Goal: Task Accomplishment & Management: Complete application form

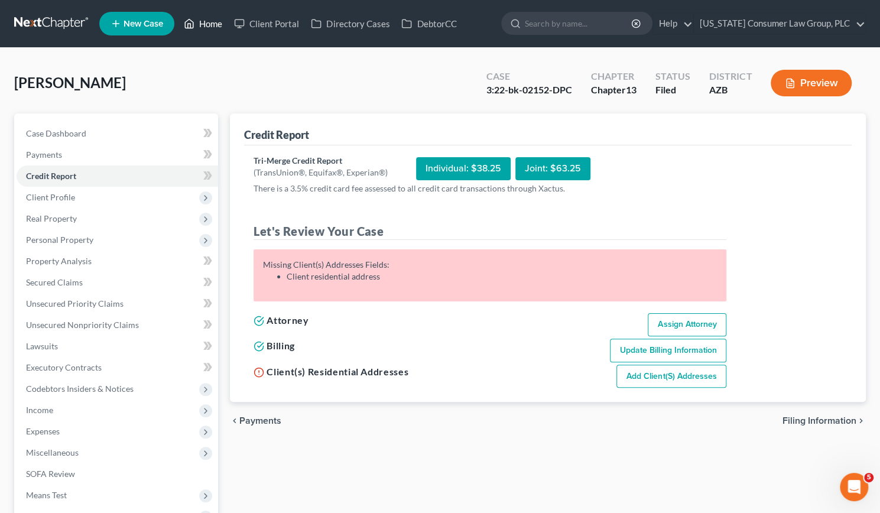
click at [201, 24] on link "Home" at bounding box center [203, 23] width 50 height 21
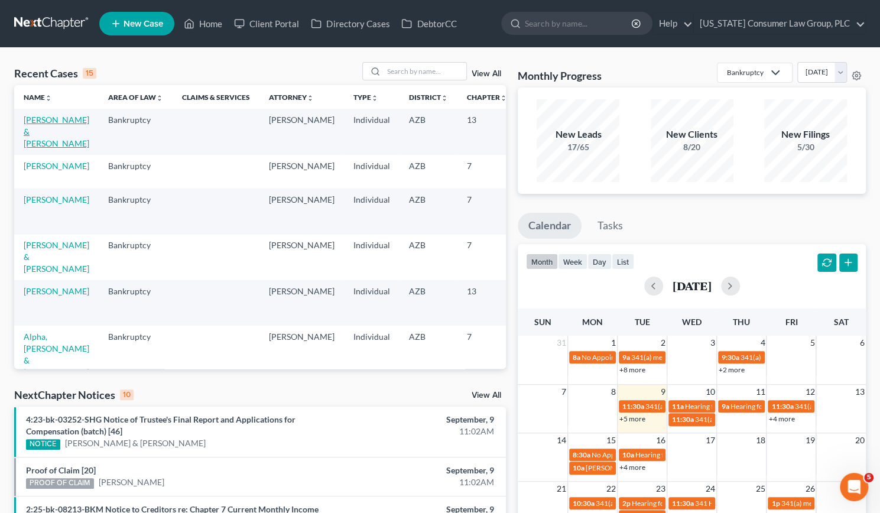
click at [38, 128] on link "[PERSON_NAME] & [PERSON_NAME]" at bounding box center [57, 132] width 66 height 34
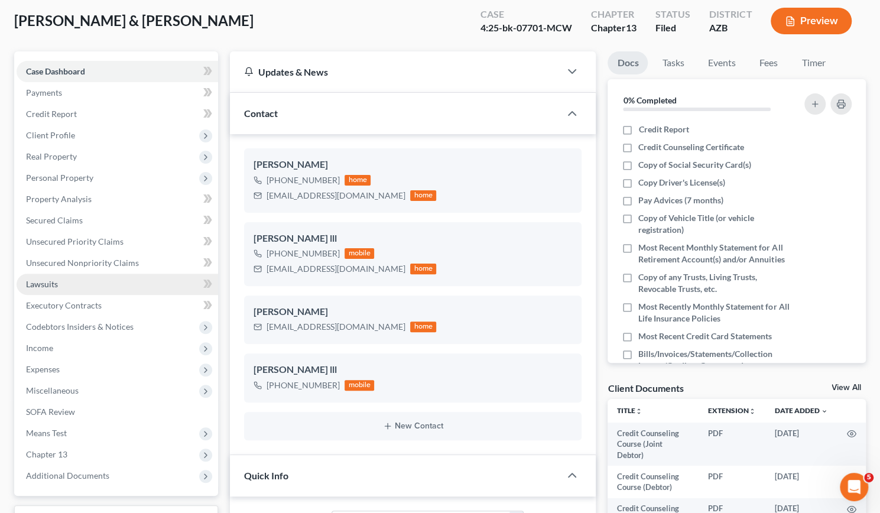
scroll to position [63, 0]
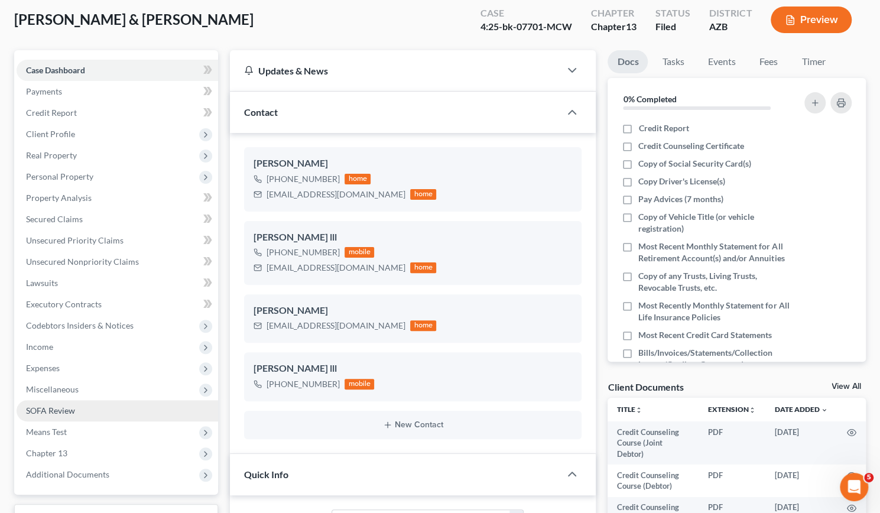
click at [57, 411] on span "SOFA Review" at bounding box center [50, 410] width 49 height 10
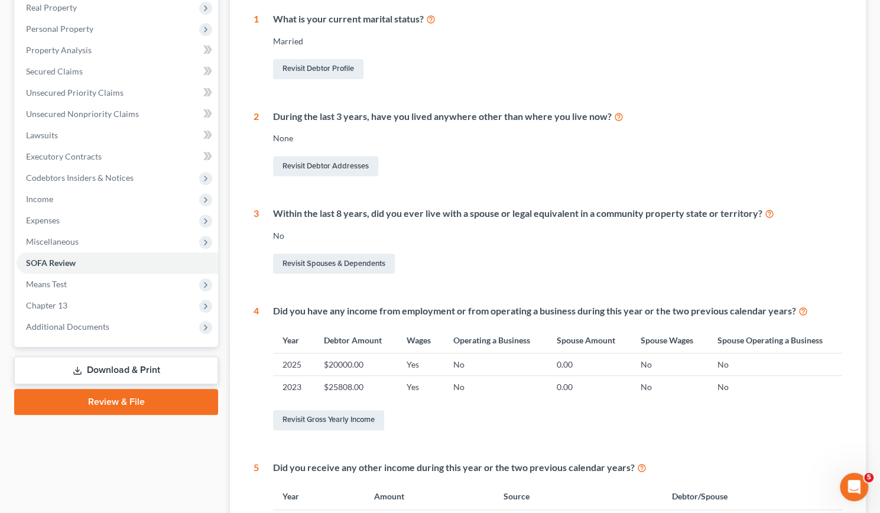
scroll to position [212, 0]
click at [350, 421] on link "Revisit Gross Yearly Income" at bounding box center [328, 419] width 111 height 20
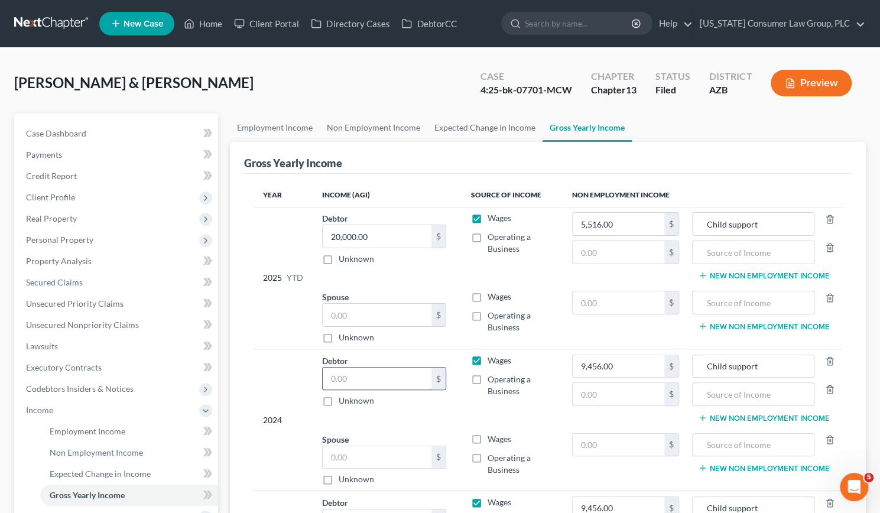
click at [344, 368] on input "text" at bounding box center [377, 379] width 109 height 22
type input "28,922"
click at [44, 410] on span "Income" at bounding box center [39, 410] width 27 height 10
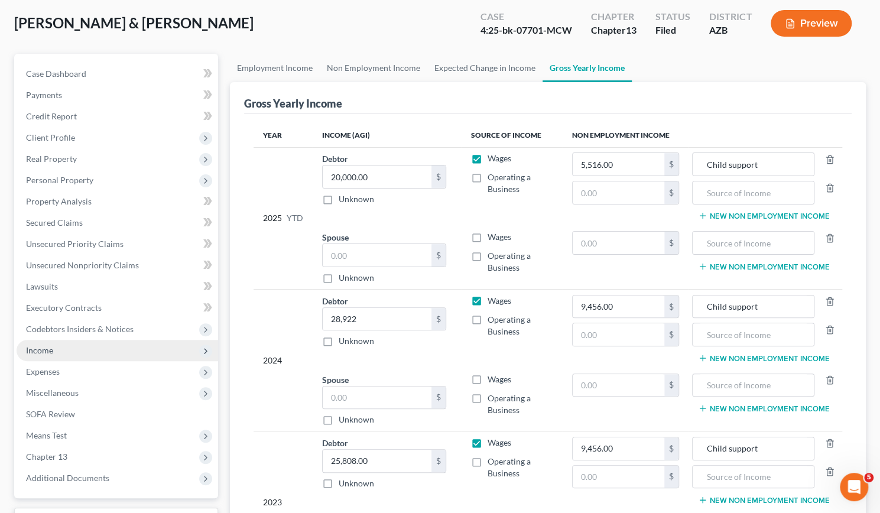
scroll to position [60, 0]
click at [47, 345] on span "Income" at bounding box center [39, 350] width 27 height 10
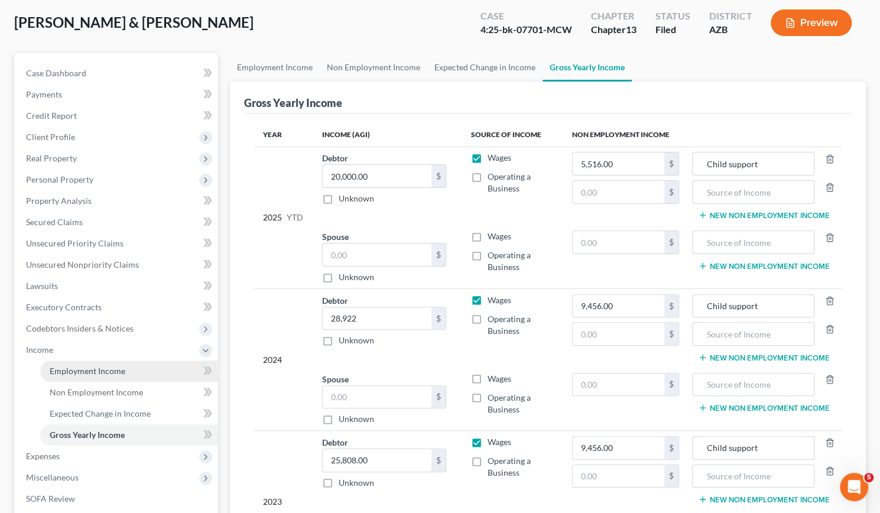
click at [76, 368] on span "Employment Income" at bounding box center [88, 371] width 76 height 10
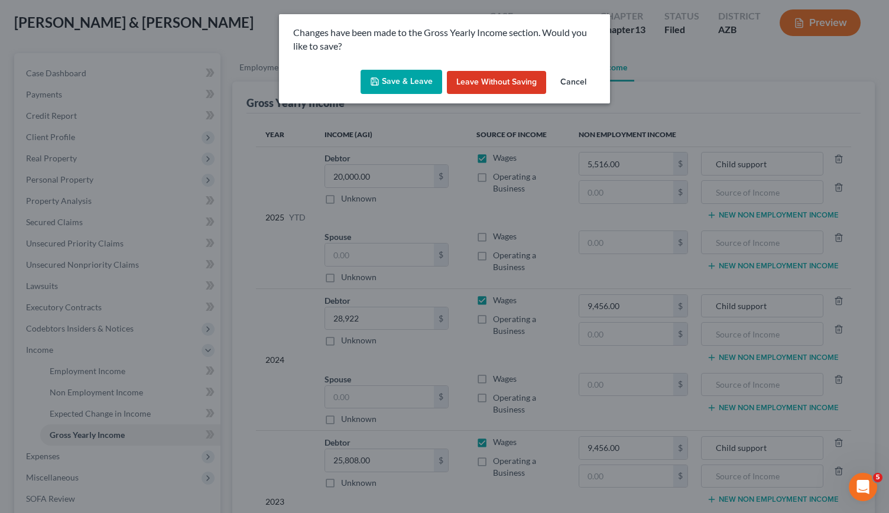
click at [407, 87] on button "Save & Leave" at bounding box center [402, 82] width 82 height 25
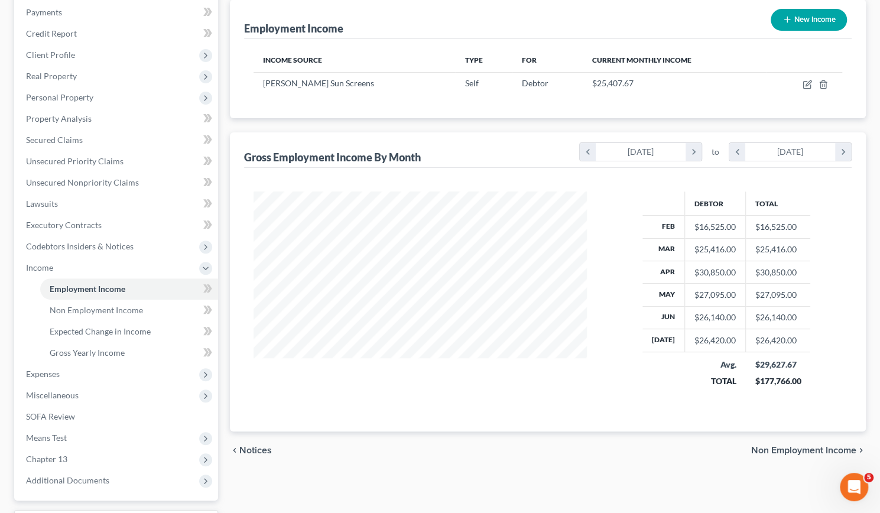
scroll to position [145, 0]
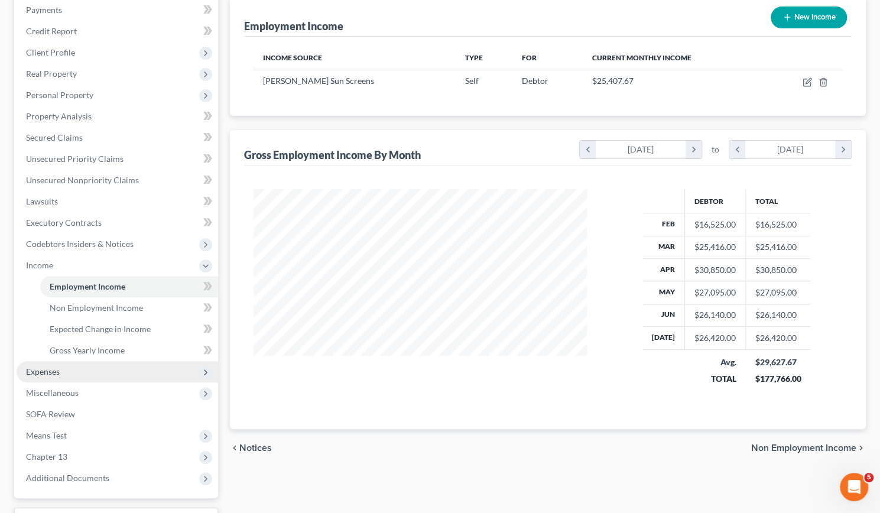
click at [55, 373] on span "Expenses" at bounding box center [43, 371] width 34 height 10
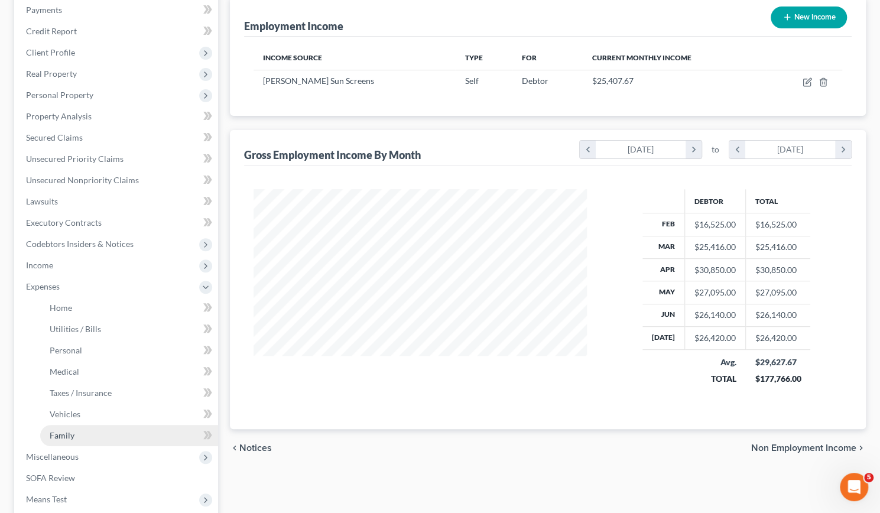
click at [52, 433] on span "Family" at bounding box center [62, 435] width 25 height 10
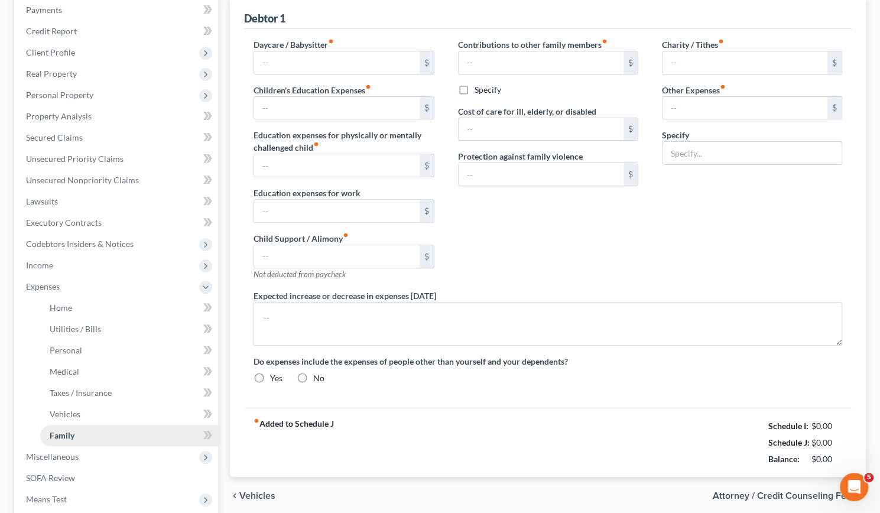
scroll to position [105, 0]
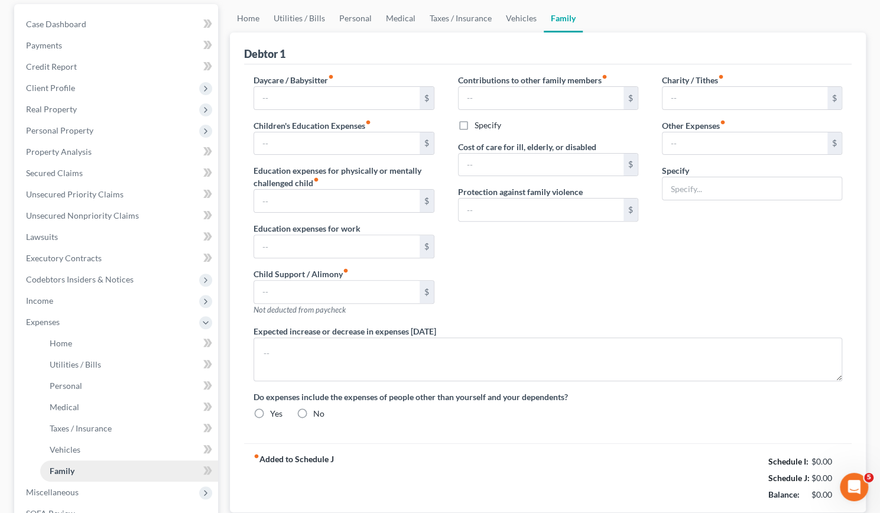
type input "100.00"
type input "350.00"
type input "Misc."
type textarea "Spouse will lose child support in [DATE]"
radio input "true"
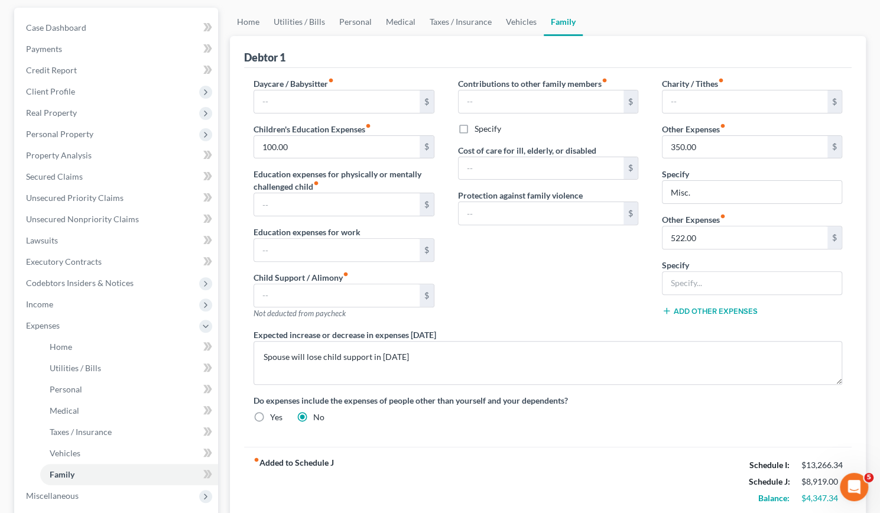
scroll to position [0, 0]
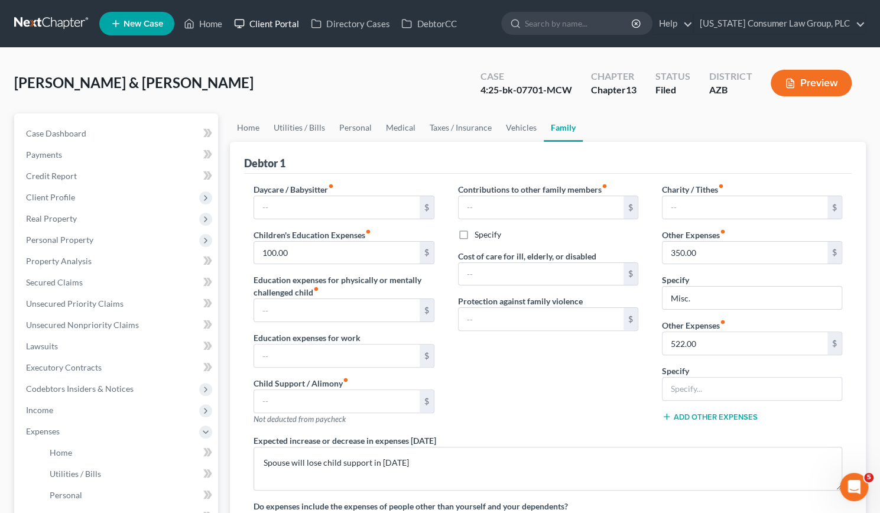
click at [282, 19] on link "Client Portal" at bounding box center [266, 23] width 77 height 21
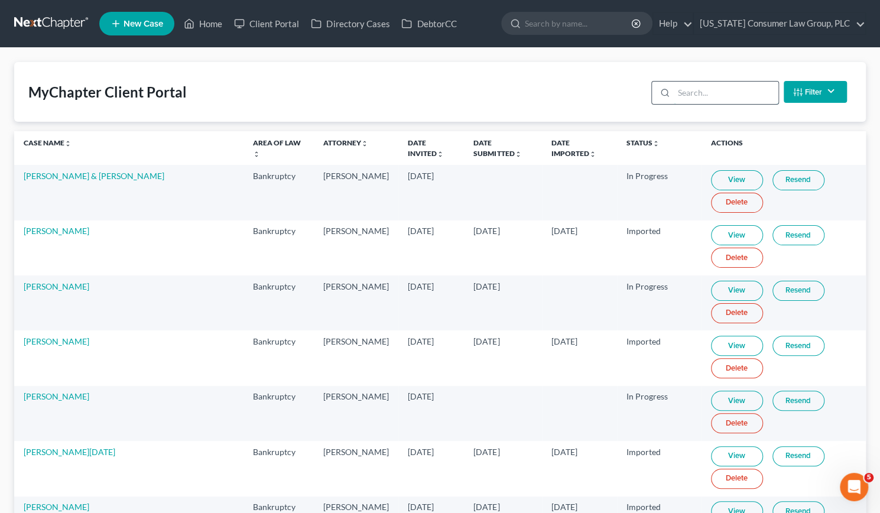
click at [685, 95] on input "search" at bounding box center [726, 93] width 105 height 22
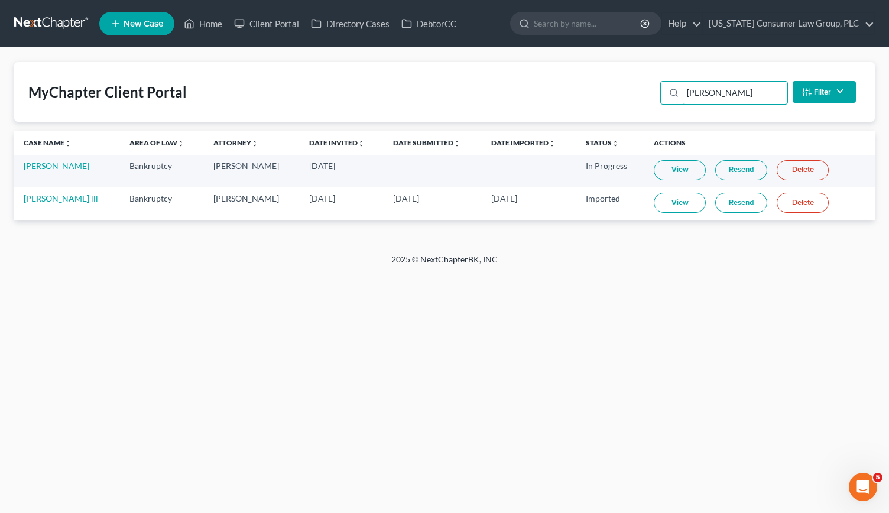
type input "[PERSON_NAME]"
click at [666, 202] on link "View" at bounding box center [680, 203] width 52 height 20
click at [210, 18] on link "Home" at bounding box center [203, 23] width 50 height 21
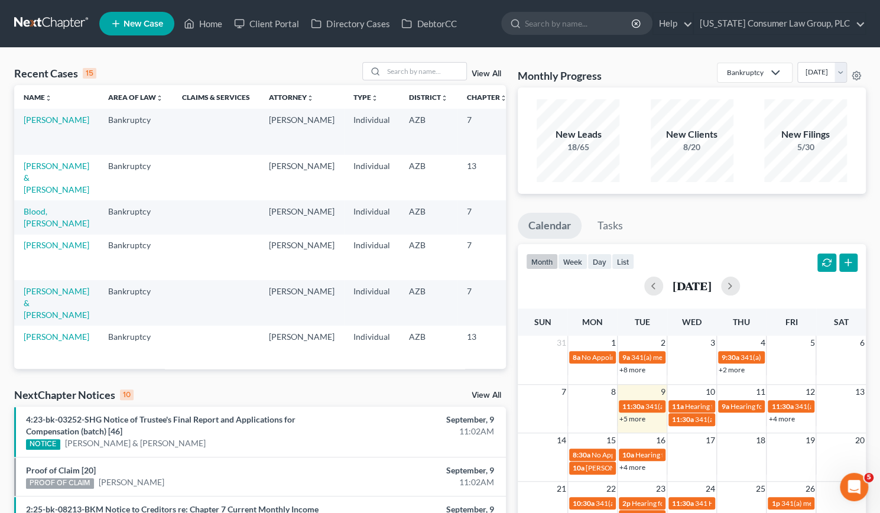
click at [40, 183] on td "[PERSON_NAME] & [PERSON_NAME]" at bounding box center [56, 178] width 85 height 46
click at [32, 189] on link "[PERSON_NAME] & [PERSON_NAME]" at bounding box center [57, 178] width 66 height 34
select select "6"
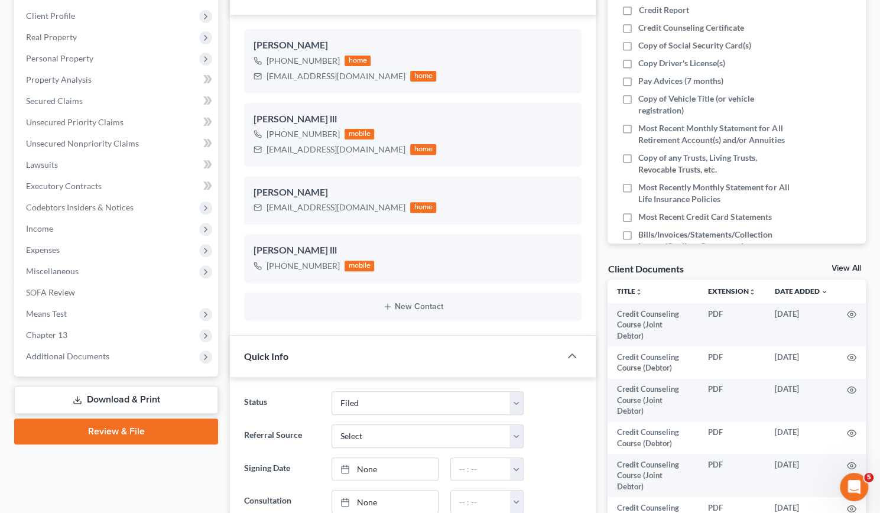
scroll to position [182, 0]
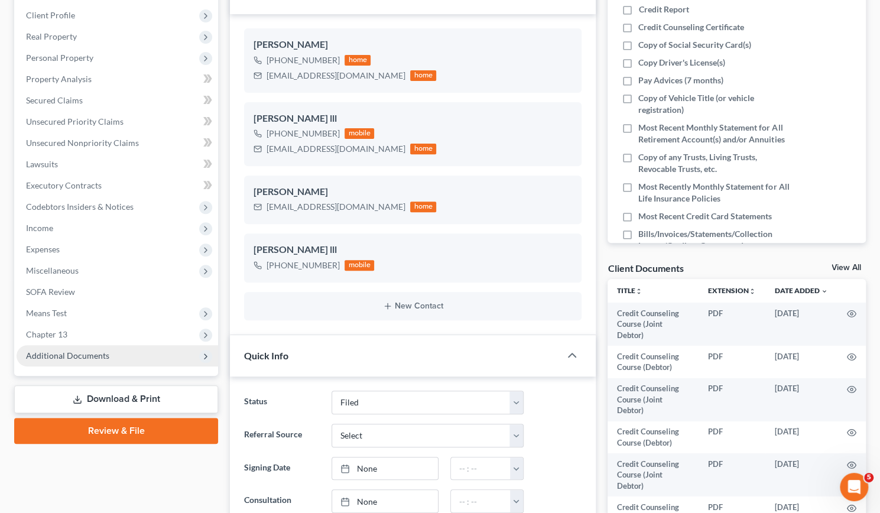
click at [48, 362] on span "Additional Documents" at bounding box center [118, 355] width 202 height 21
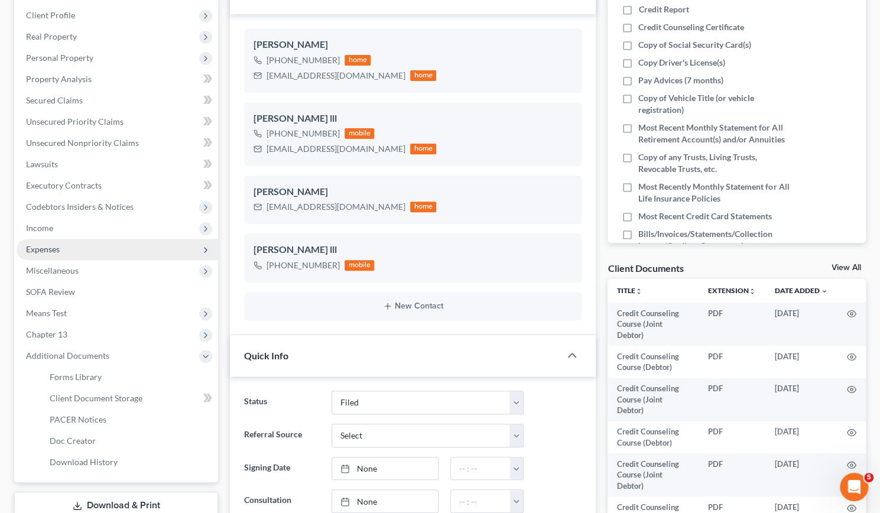
click at [53, 244] on span "Expenses" at bounding box center [43, 249] width 34 height 10
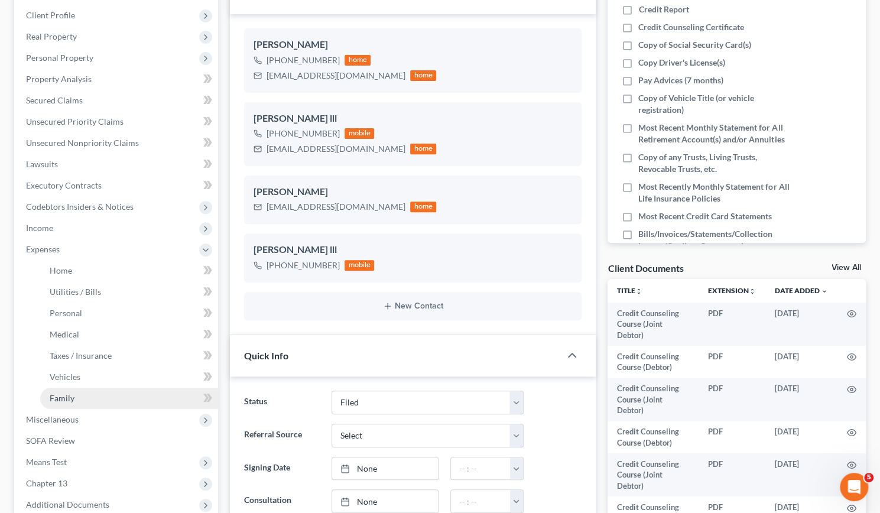
click at [72, 391] on link "Family" at bounding box center [129, 398] width 178 height 21
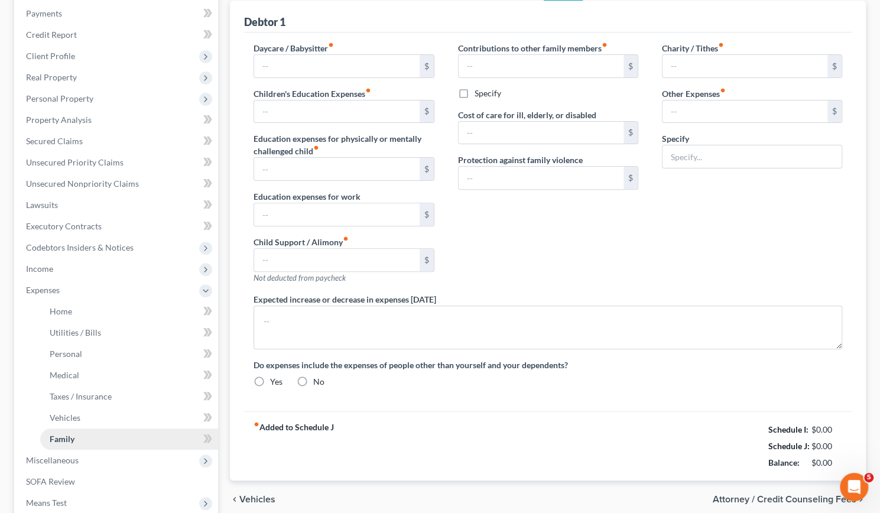
type input "100.00"
type input "350.00"
type input "Misc."
type textarea "Spouse will lose child support in [DATE]"
radio input "true"
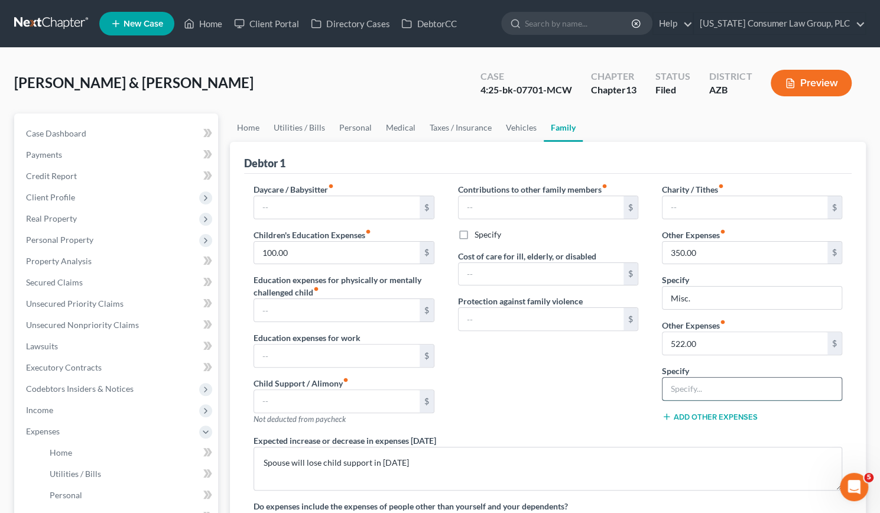
click at [706, 385] on input "text" at bounding box center [752, 389] width 179 height 22
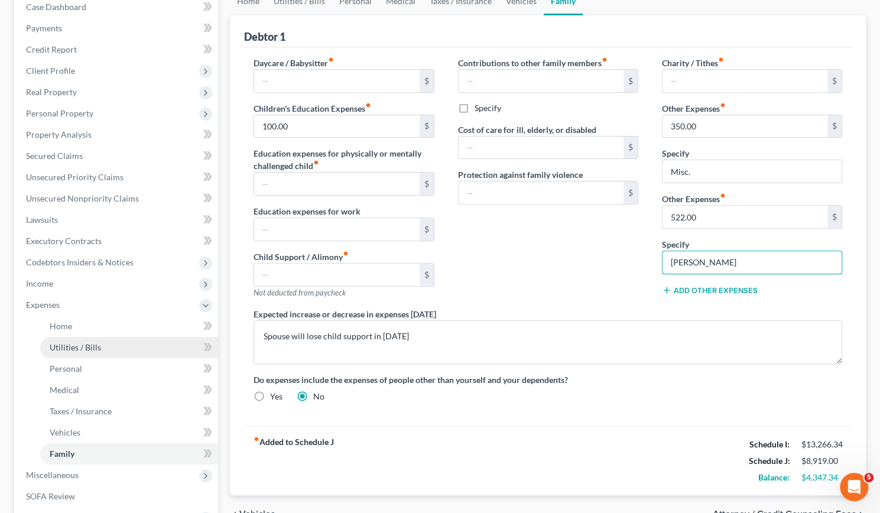
scroll to position [126, 0]
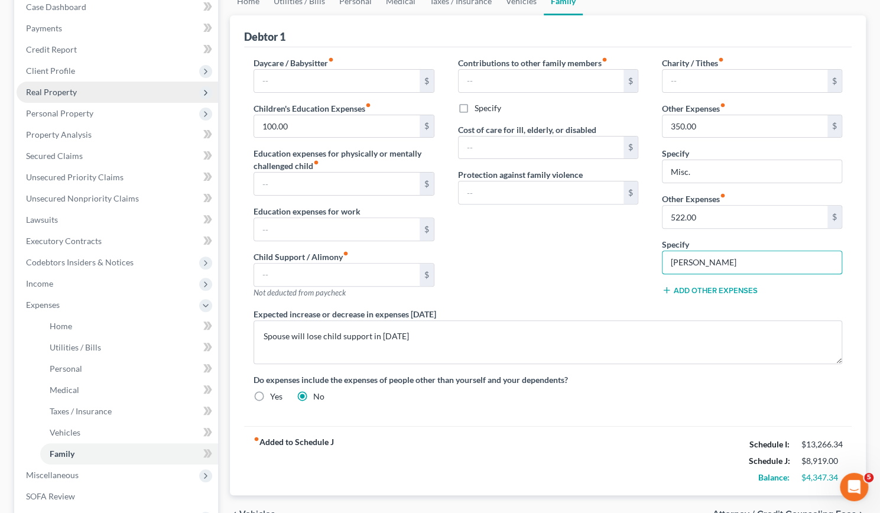
type input "[PERSON_NAME]"
click at [92, 85] on span "Real Property" at bounding box center [118, 92] width 202 height 21
